Goal: Communication & Community: Ask a question

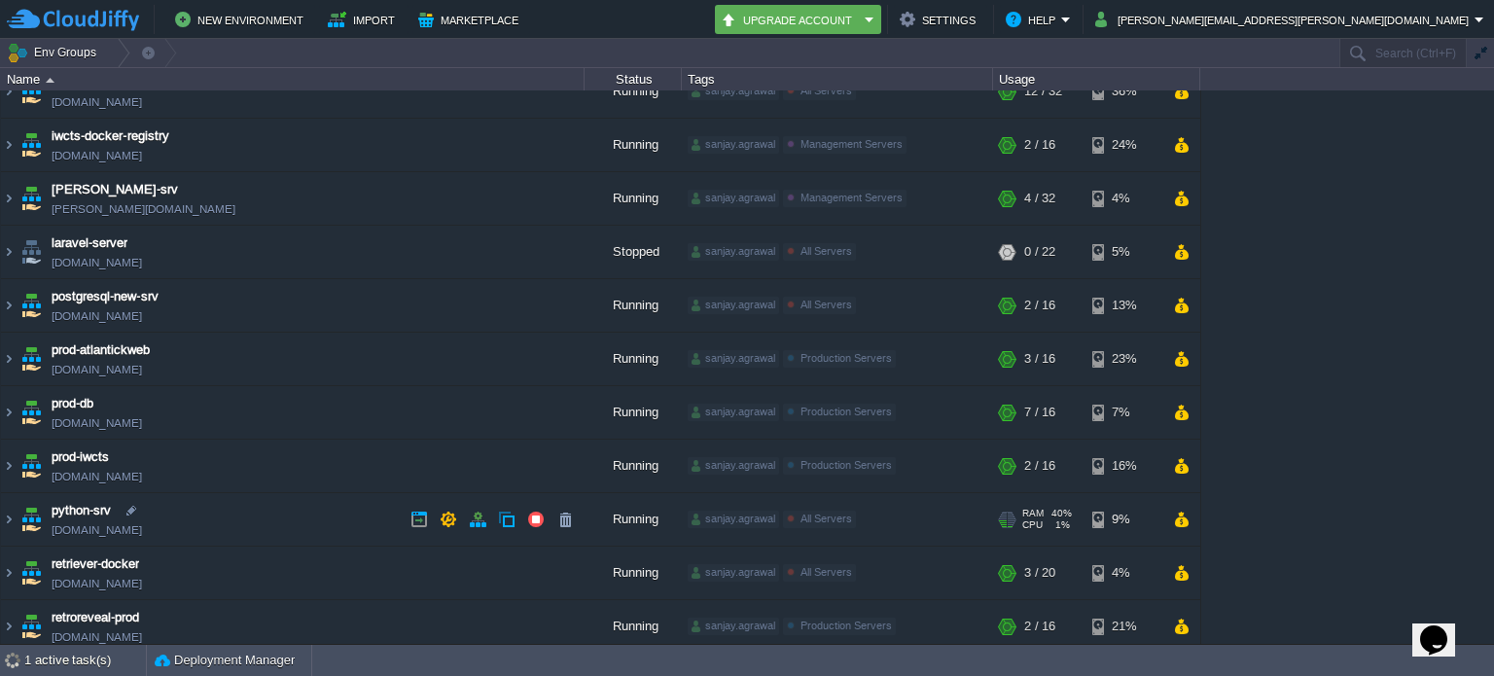
scroll to position [404, 0]
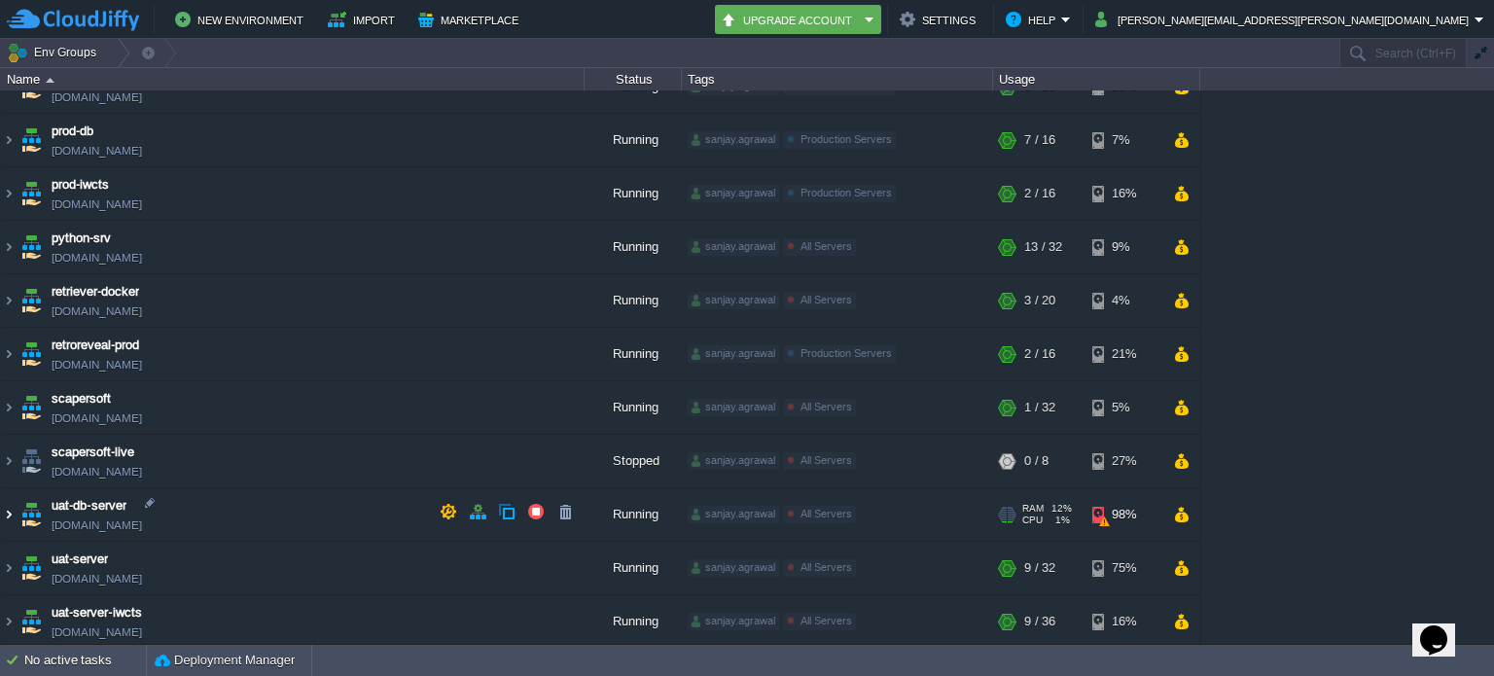
click at [10, 504] on img at bounding box center [9, 514] width 16 height 53
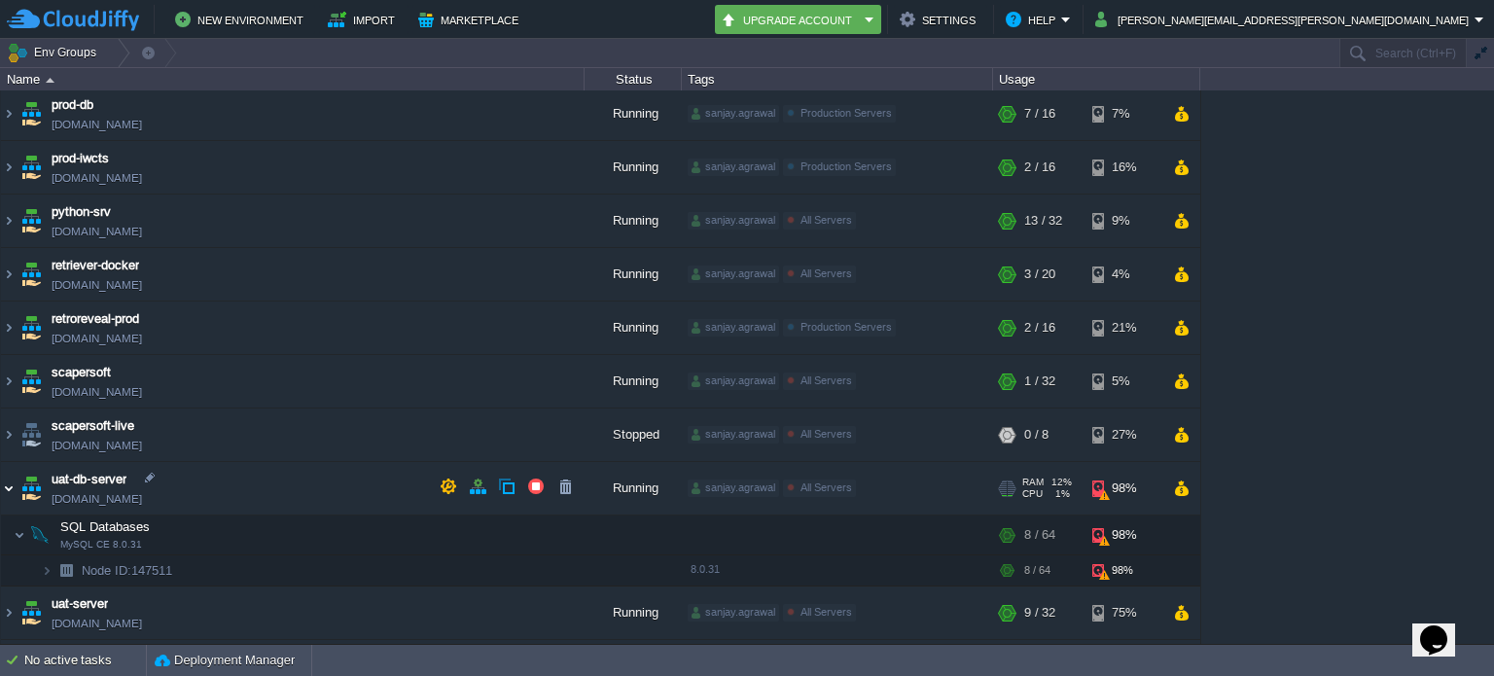
scroll to position [475, 0]
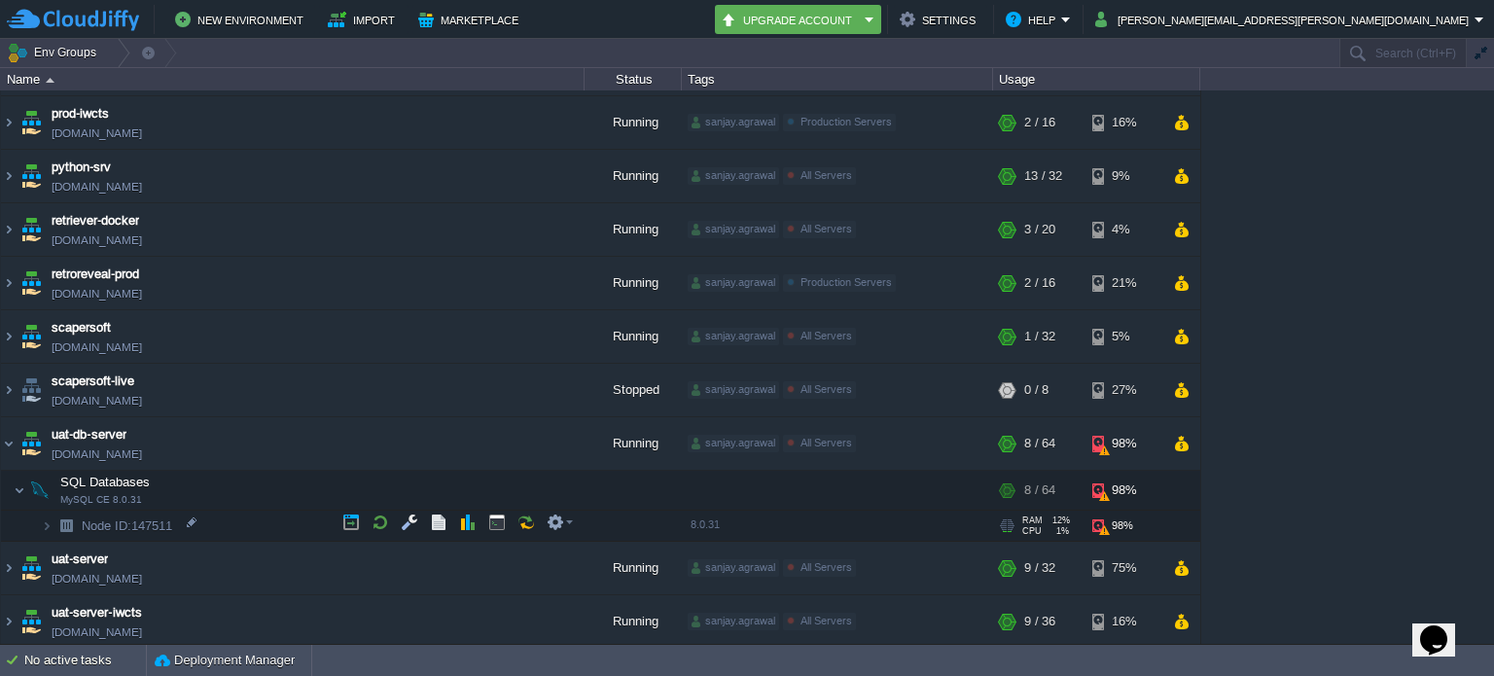
click at [157, 520] on span "Node ID: 147511" at bounding box center [127, 525] width 95 height 17
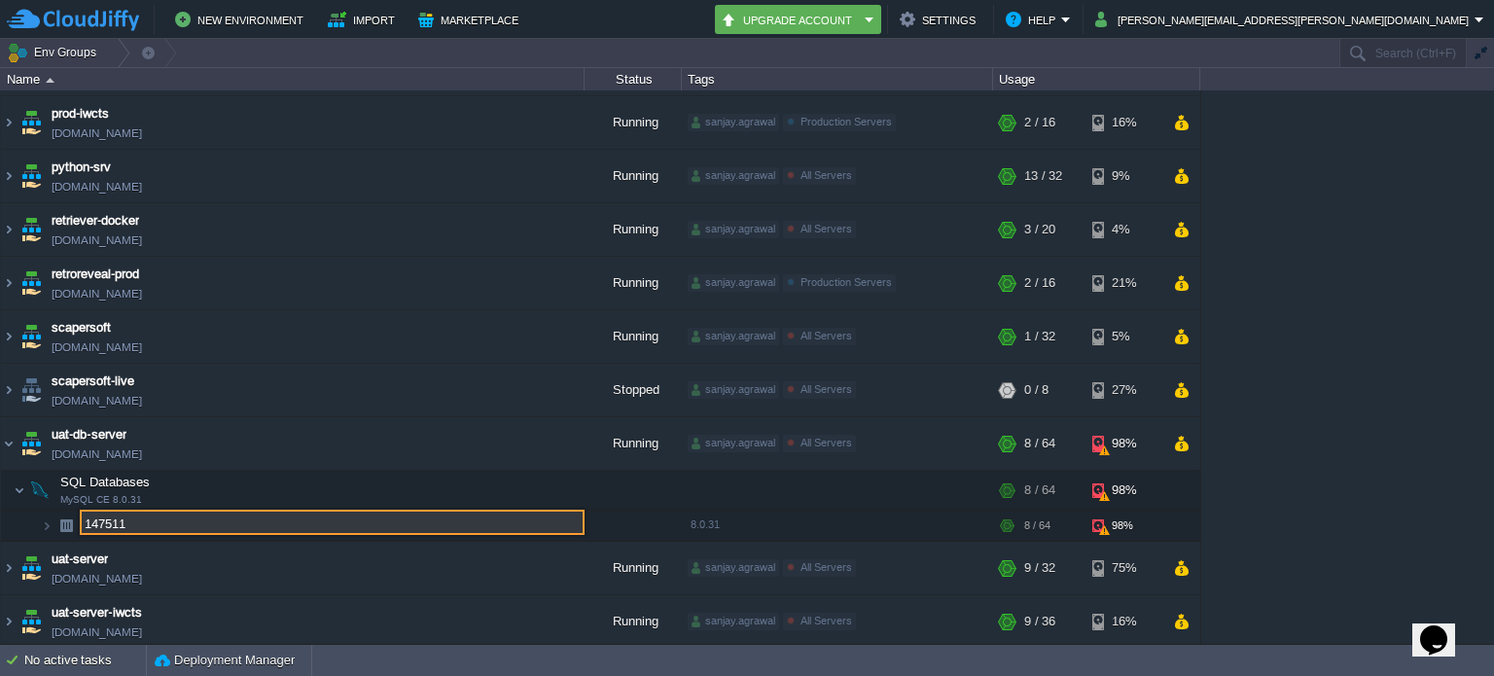
click at [1454, 475] on div "dev-server-iwcts [DOMAIN_NAME] Running sanjay.agrawal All Servers Edit RAM 30% …" at bounding box center [747, 366] width 1494 height 553
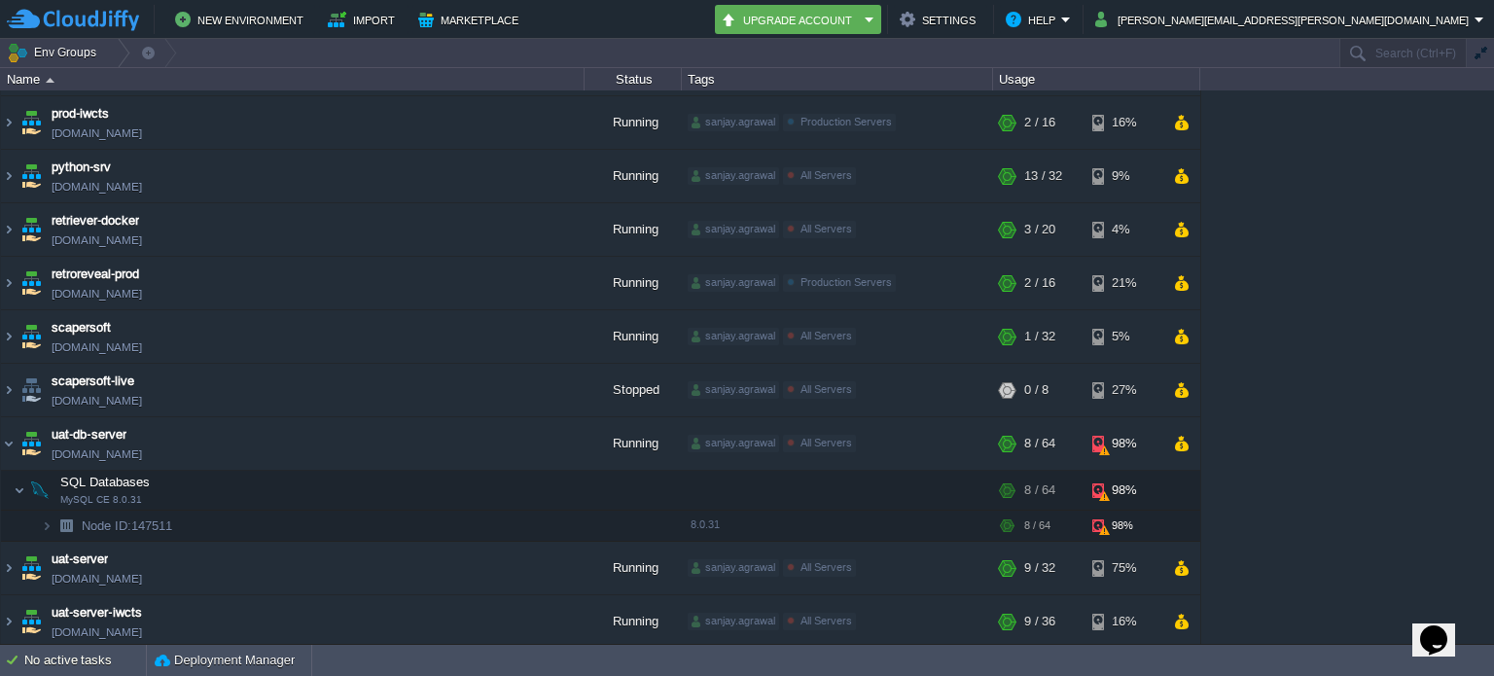
click at [1443, 625] on icon "$i18n('chat', 'chat_widget')" at bounding box center [1433, 639] width 27 height 29
type input "918000131147"
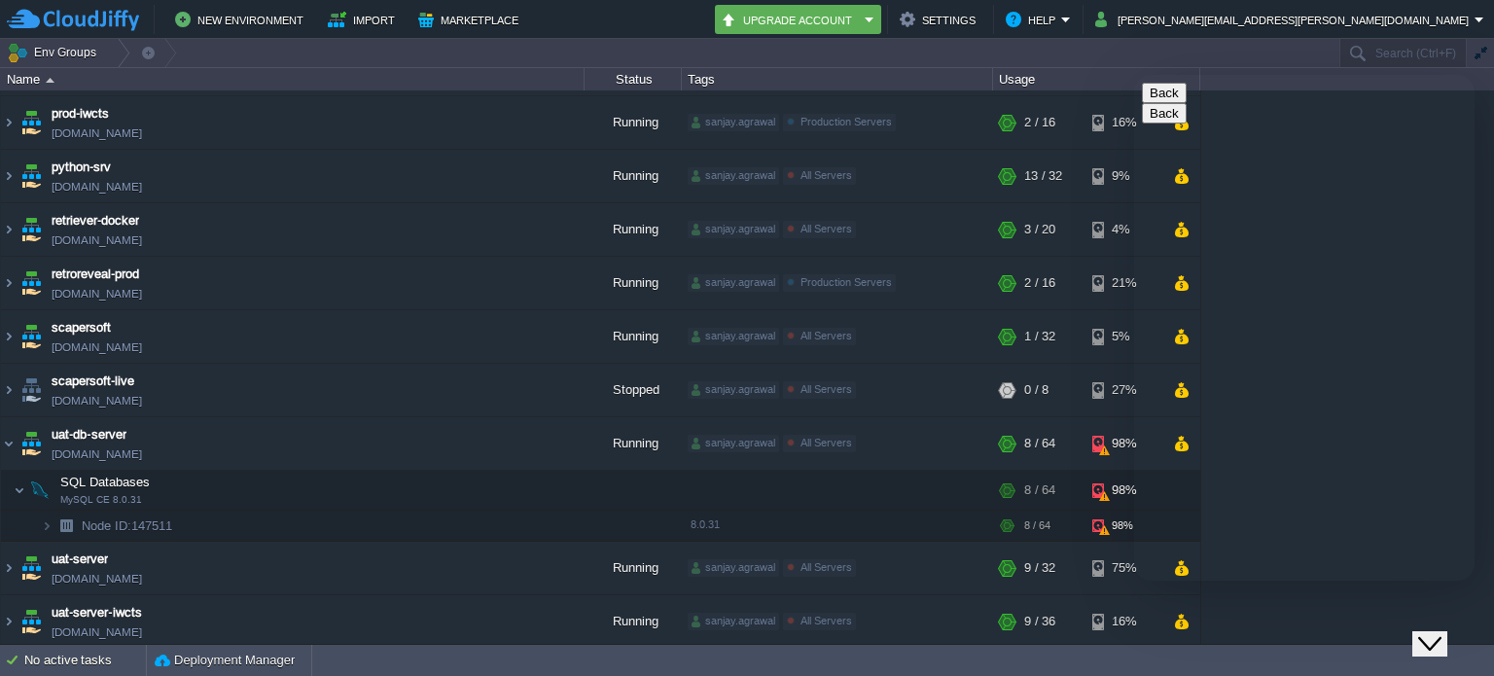
scroll to position [0, 0]
click at [1134, 75] on textarea at bounding box center [1134, 75] width 0 height 0
paste textarea "147511"
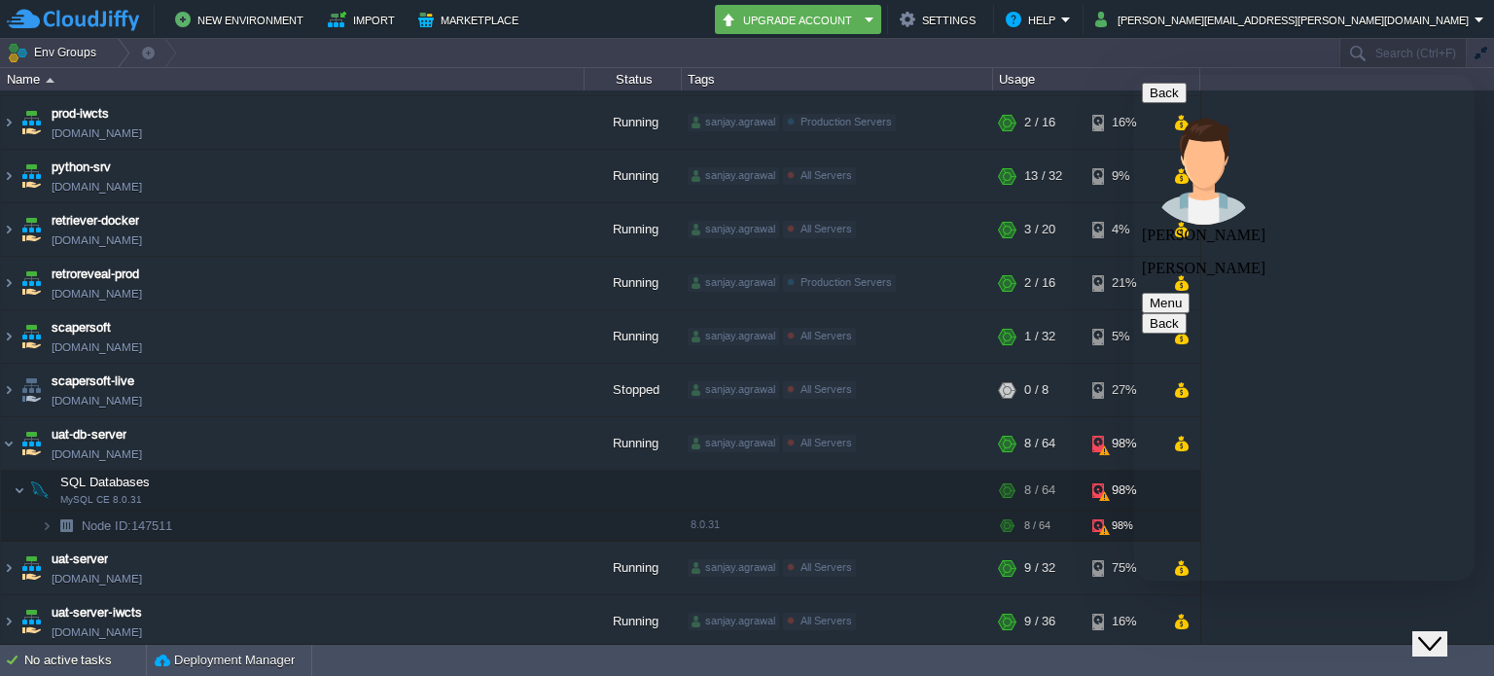
type textarea "147511 node is out of storage"
type textarea "what [PERSON_NAME]"
type textarea "h"
paste textarea "147511"
type textarea "help me with this 147511 node"
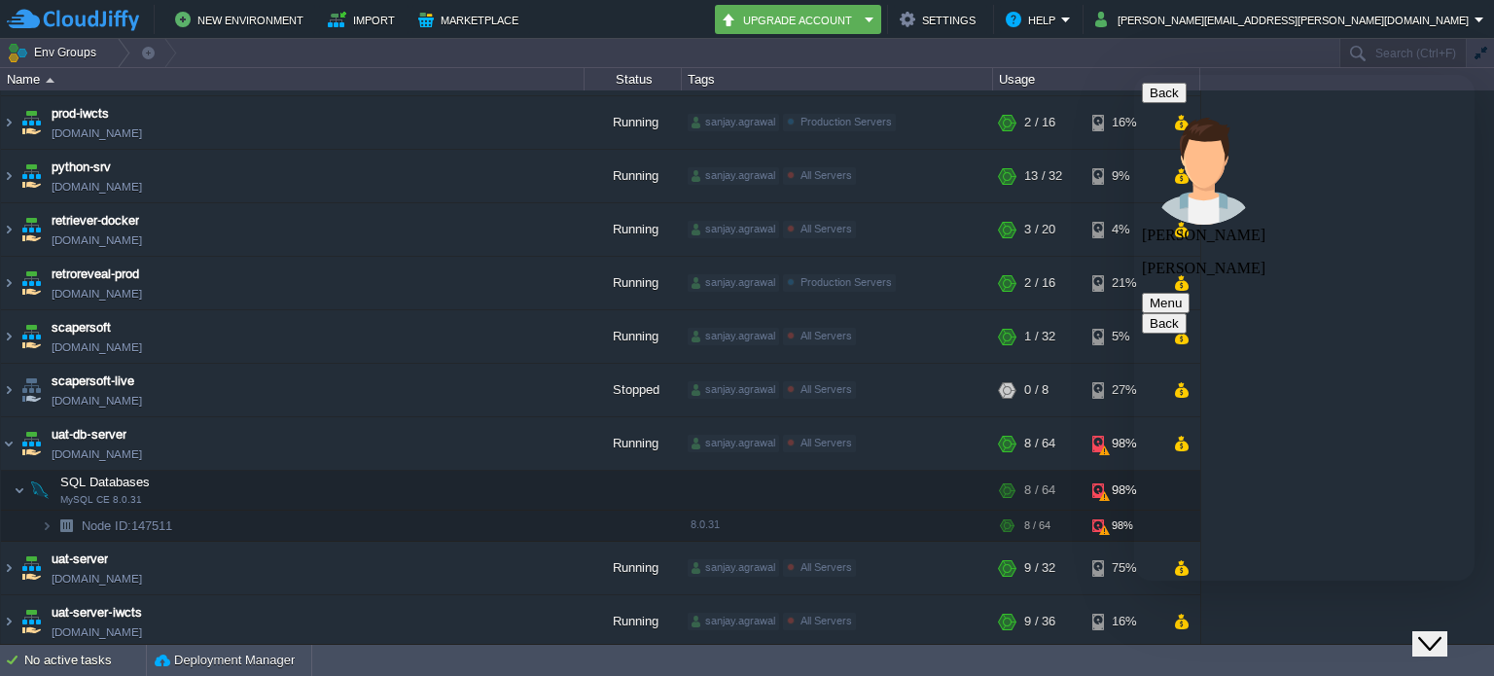
scroll to position [103, 0]
click at [1134, 75] on textarea at bounding box center [1134, 75] width 0 height 0
click at [1134, 75] on div "Rate this chat Upload File Insert emoji" at bounding box center [1134, 75] width 0 height 0
click at [1134, 75] on textarea at bounding box center [1134, 75] width 0 height 0
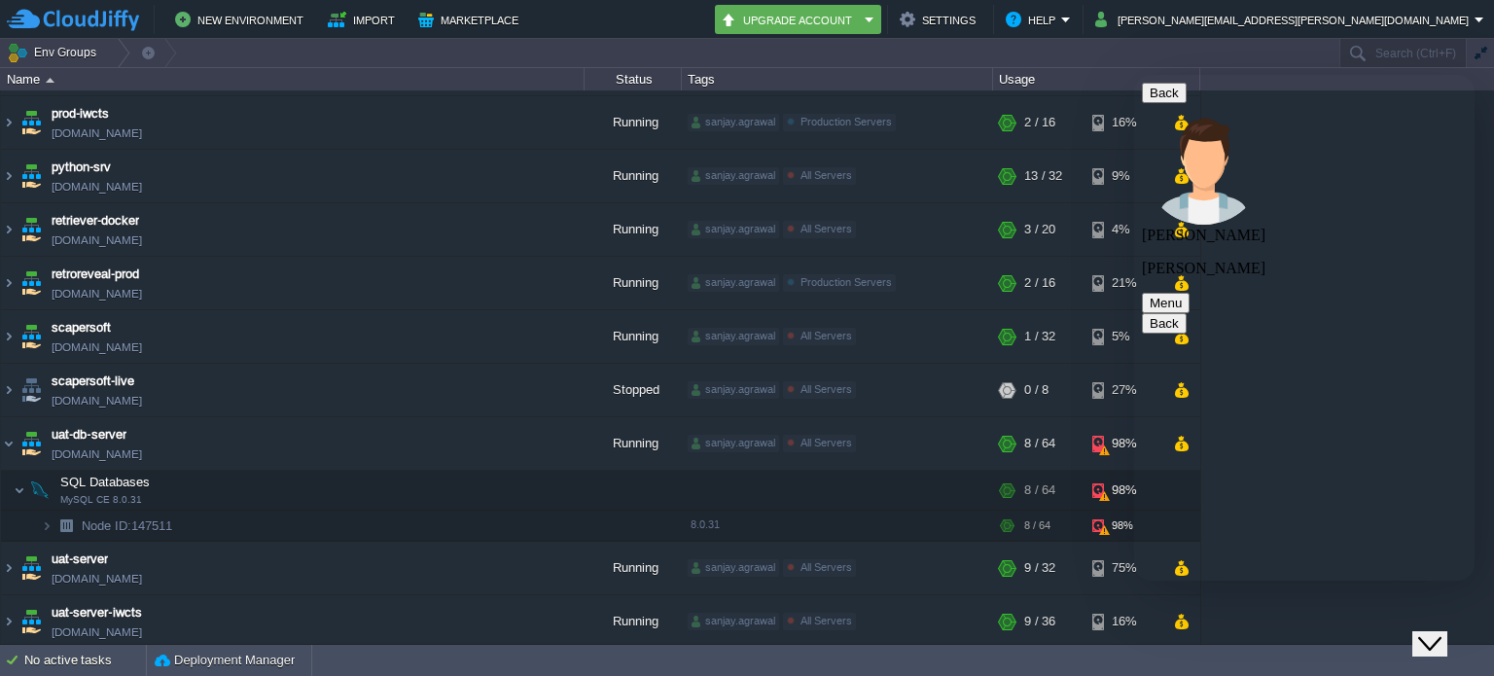
type textarea "ok"
click at [1134, 75] on textarea at bounding box center [1134, 75] width 0 height 0
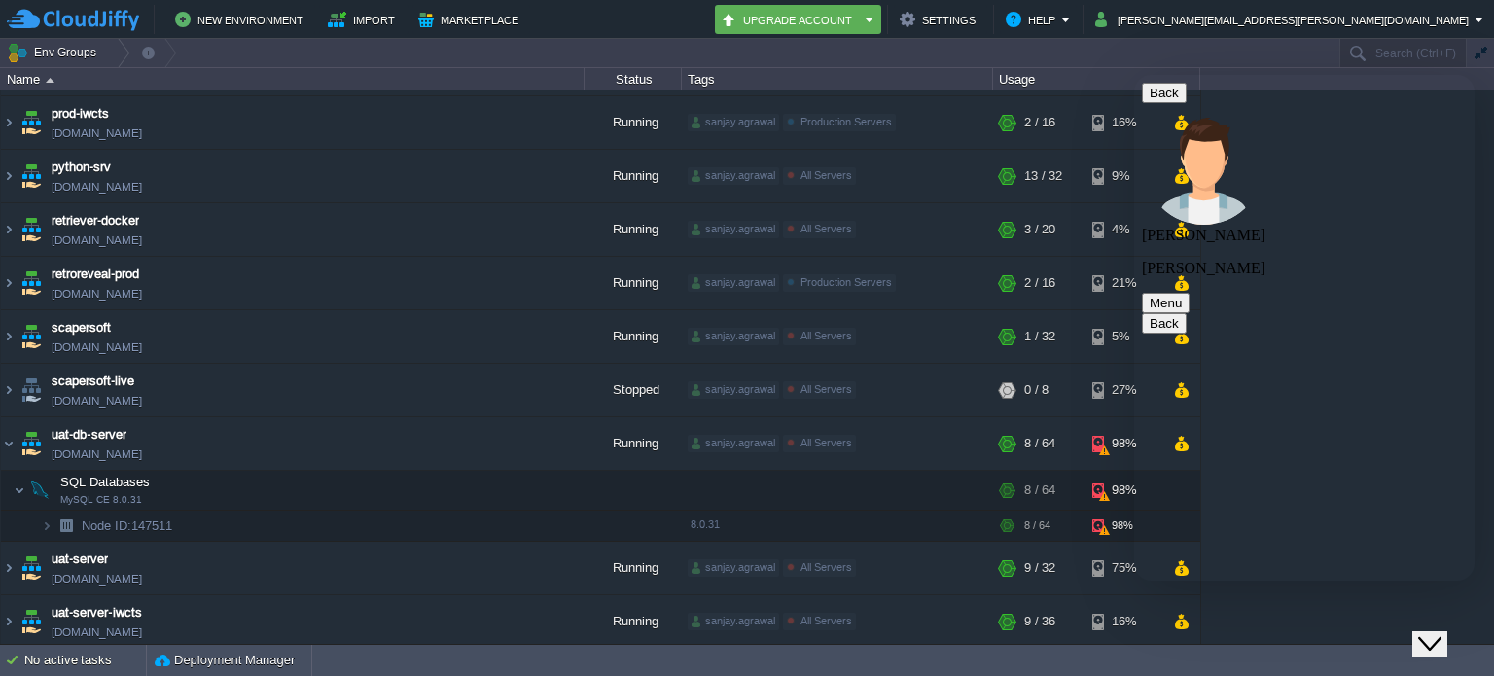
click at [1134, 75] on textarea at bounding box center [1134, 75] width 0 height 0
type textarea "can I check what dataase took this much of space"
type textarea "we have set 200gb space"
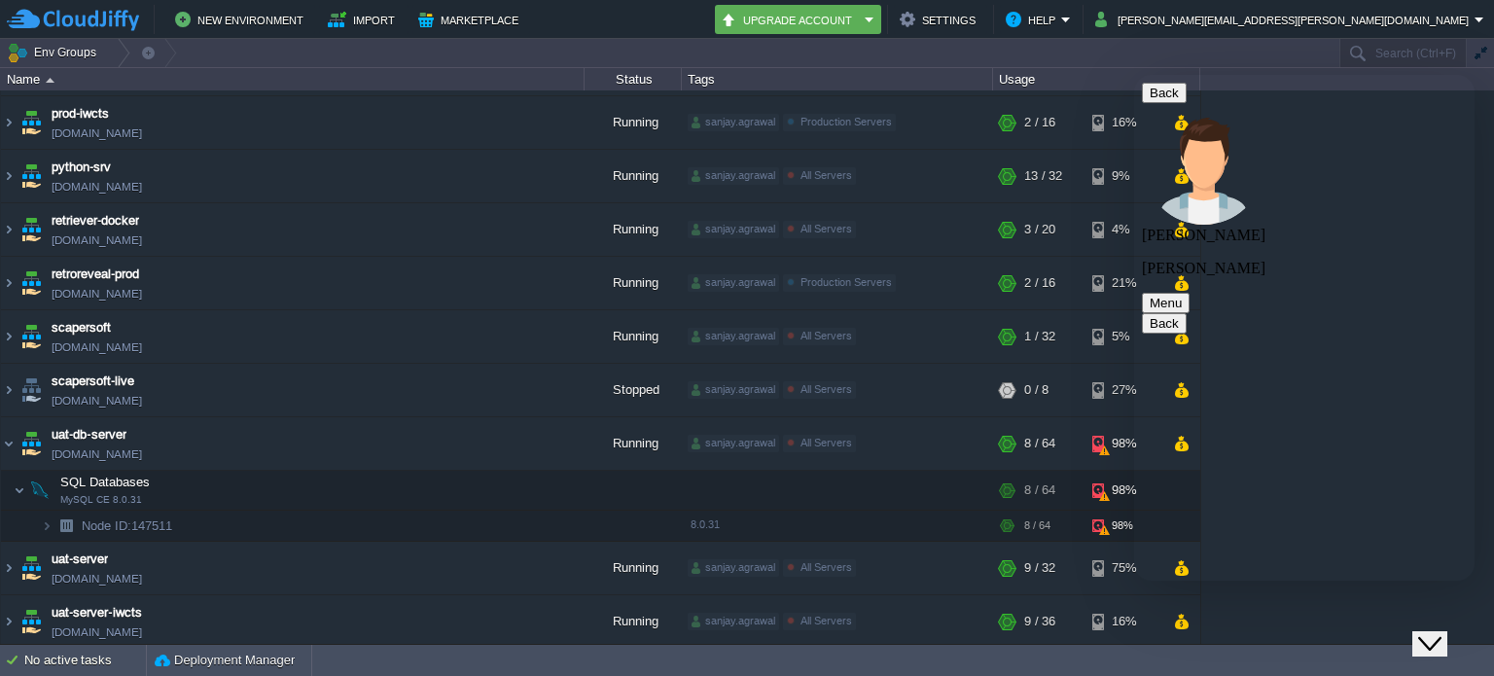
scroll to position [545, 0]
